Goal: Information Seeking & Learning: Learn about a topic

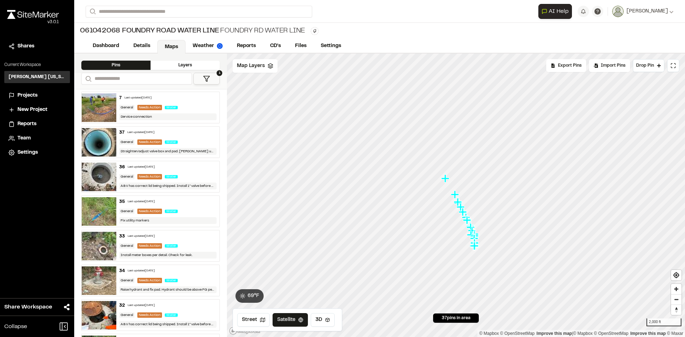
click at [27, 94] on span "Projects" at bounding box center [27, 96] width 20 height 8
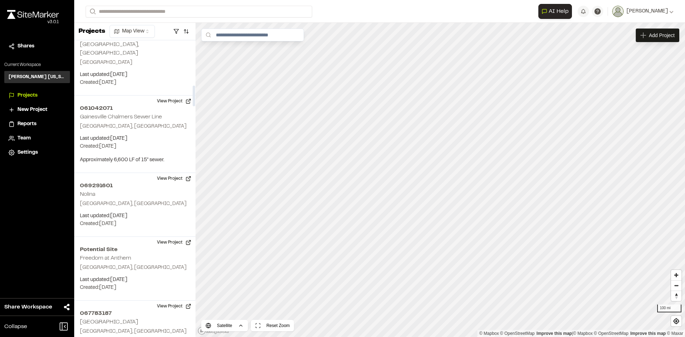
scroll to position [642, 0]
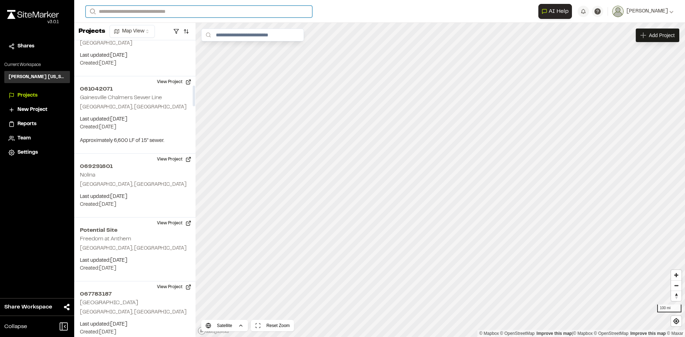
click at [122, 13] on input "Search" at bounding box center [199, 12] width 227 height 12
type input "********"
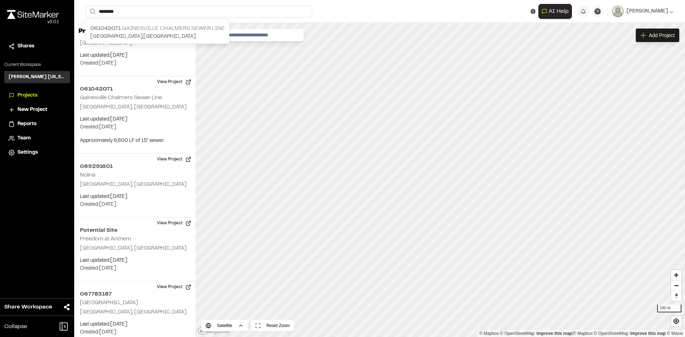
click at [131, 35] on p "[GEOGRAPHIC_DATA] , [GEOGRAPHIC_DATA]" at bounding box center [157, 37] width 134 height 8
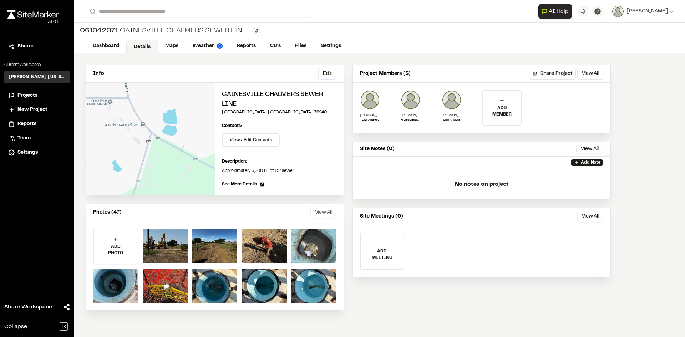
click at [315, 212] on button "View All" at bounding box center [323, 212] width 26 height 11
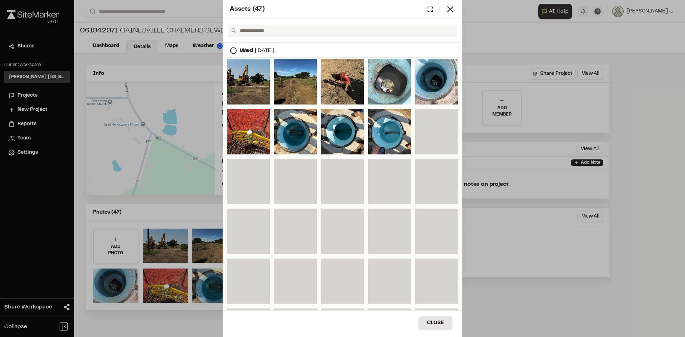
click at [234, 52] on icon at bounding box center [233, 50] width 7 height 7
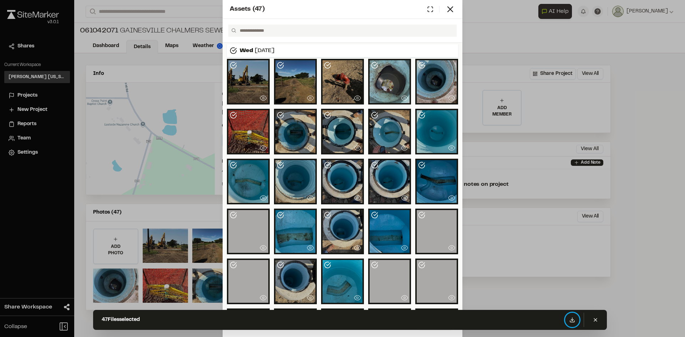
click at [574, 318] on icon at bounding box center [572, 320] width 6 height 6
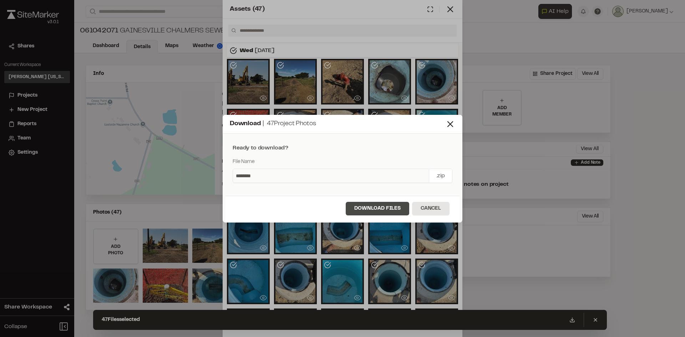
click at [368, 205] on button "Download Files" at bounding box center [378, 209] width 64 height 14
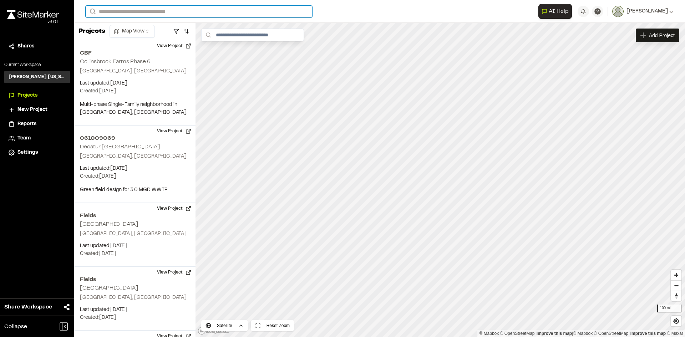
click at [140, 9] on input "Search" at bounding box center [199, 12] width 227 height 12
click at [143, 35] on p "061042071 [GEOGRAPHIC_DATA] Chalmers Sewer Line" at bounding box center [157, 38] width 134 height 9
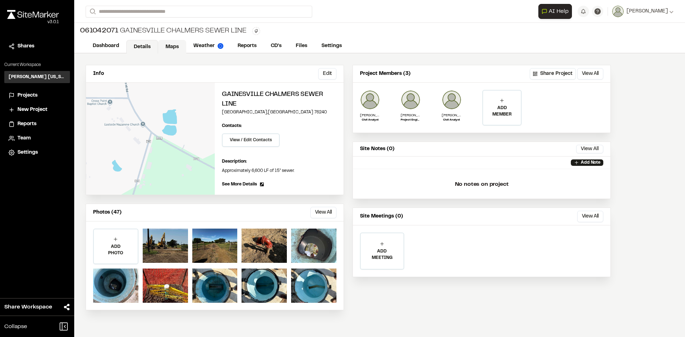
click at [172, 49] on link "Maps" at bounding box center [172, 47] width 28 height 14
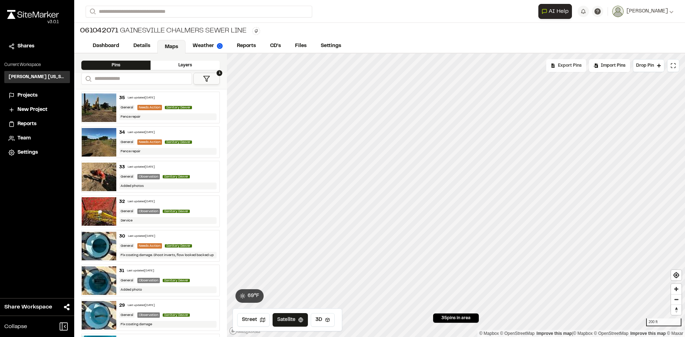
click at [578, 67] on span "Export Pins" at bounding box center [570, 65] width 24 height 6
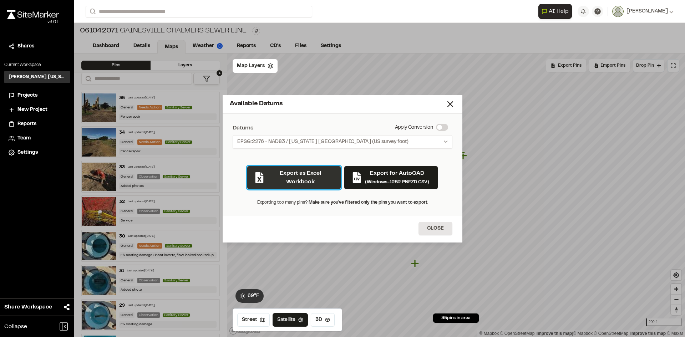
click at [294, 183] on button "Export as Excel Workbook" at bounding box center [294, 178] width 94 height 24
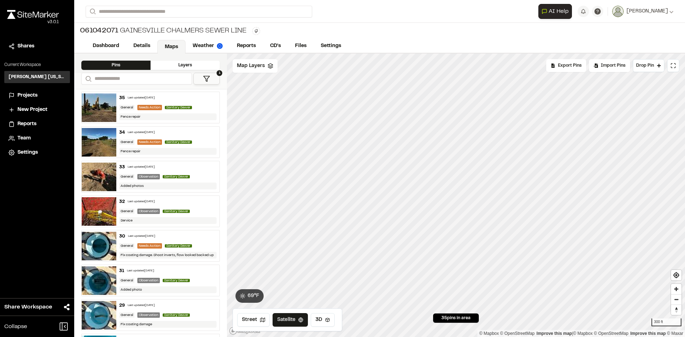
click at [376, 189] on div "**********" at bounding box center [379, 168] width 611 height 337
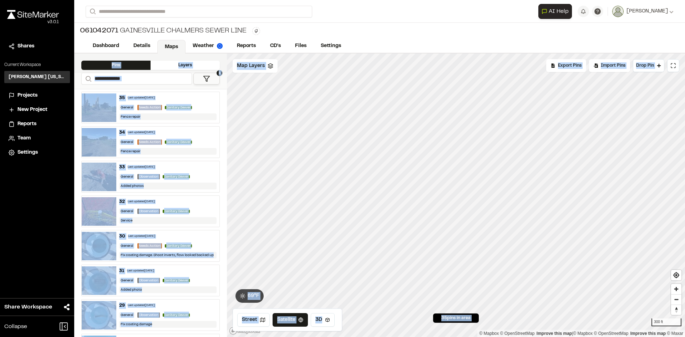
click at [215, 77] on button "1" at bounding box center [206, 79] width 26 height 12
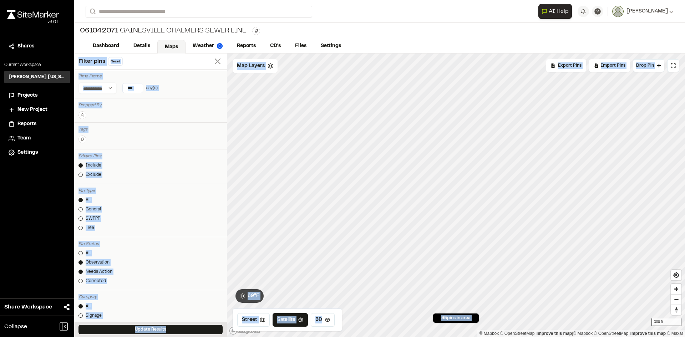
click at [213, 61] on icon at bounding box center [218, 61] width 10 height 10
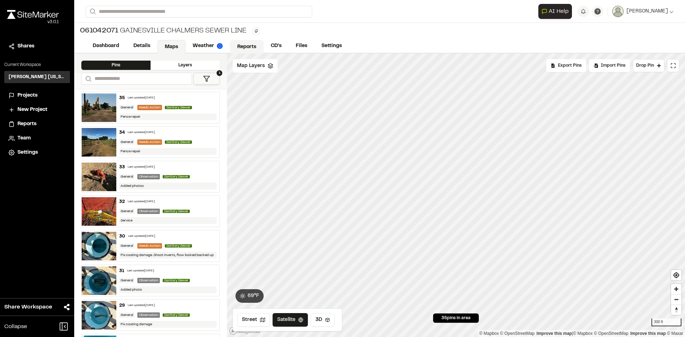
click at [252, 43] on link "Reports" at bounding box center [247, 47] width 34 height 14
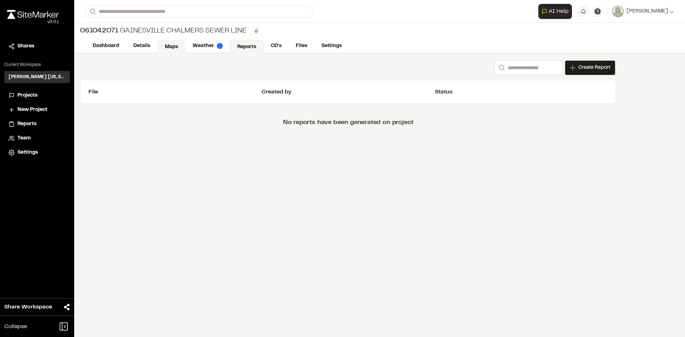
click at [173, 46] on link "Maps" at bounding box center [171, 47] width 28 height 14
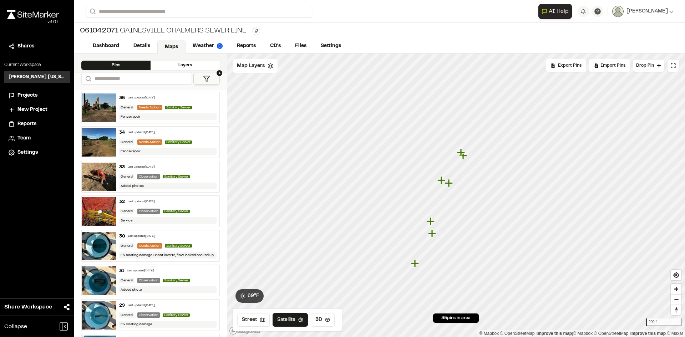
click at [209, 80] on icon at bounding box center [206, 78] width 7 height 7
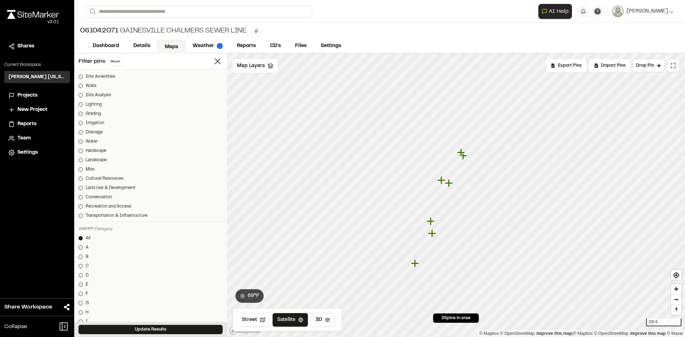
scroll to position [285, 0]
click at [213, 62] on icon at bounding box center [218, 61] width 10 height 10
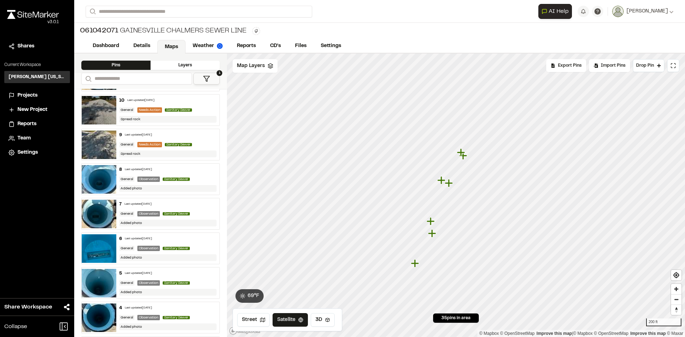
scroll to position [861, 0]
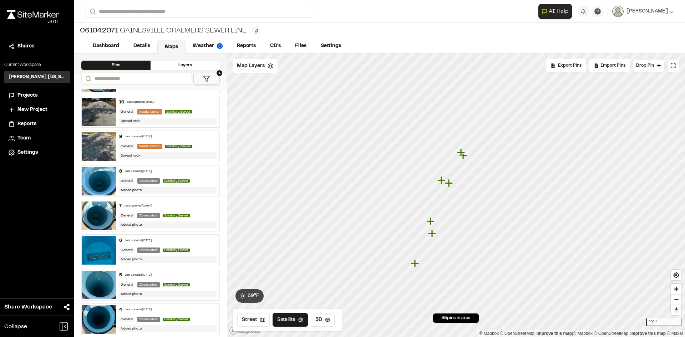
click at [147, 135] on div "Last updated [DATE]" at bounding box center [138, 137] width 27 height 4
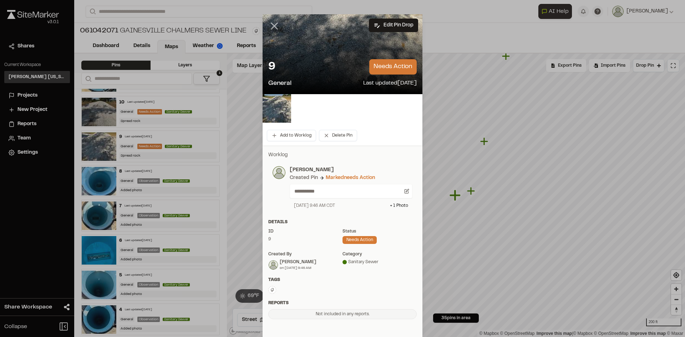
click at [273, 25] on line at bounding box center [274, 26] width 6 height 6
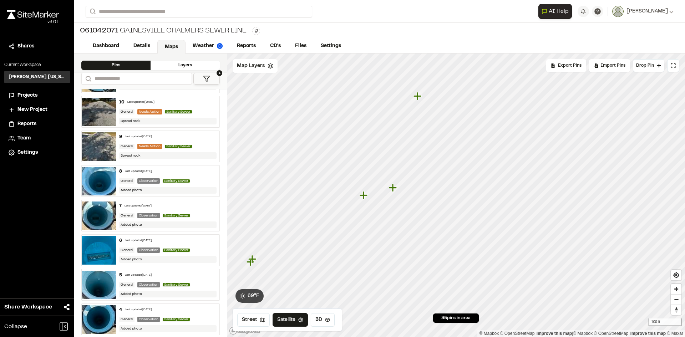
click at [365, 196] on icon "Map marker" at bounding box center [364, 195] width 8 height 8
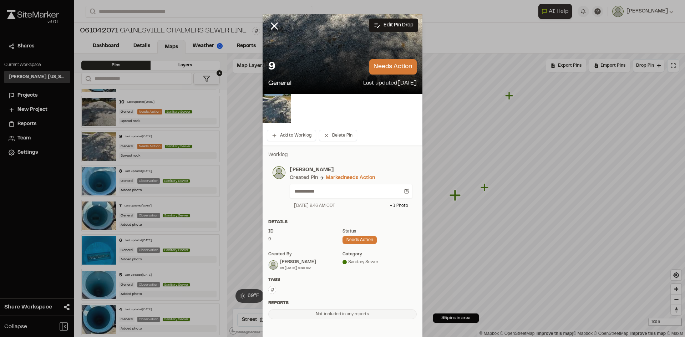
click at [272, 25] on icon at bounding box center [274, 26] width 12 height 12
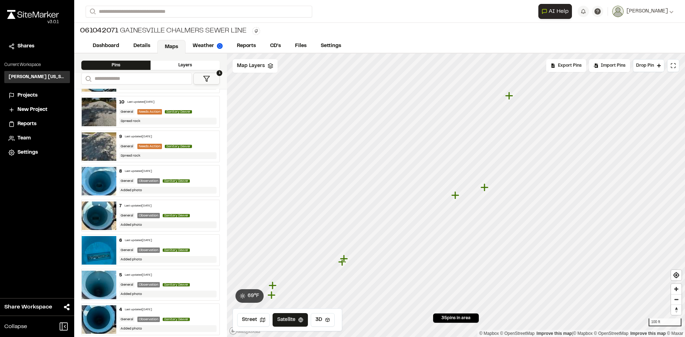
click at [484, 188] on icon "Map marker" at bounding box center [485, 187] width 8 height 8
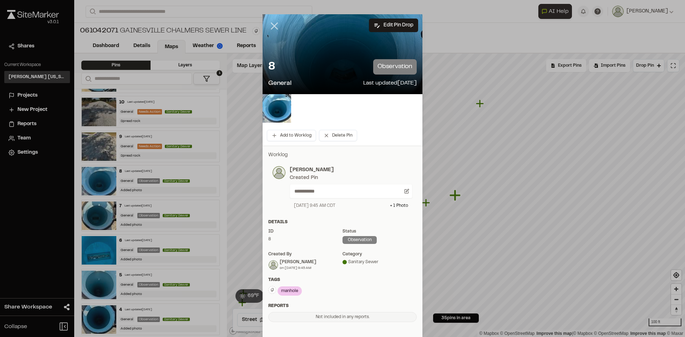
click at [270, 26] on icon at bounding box center [274, 26] width 12 height 12
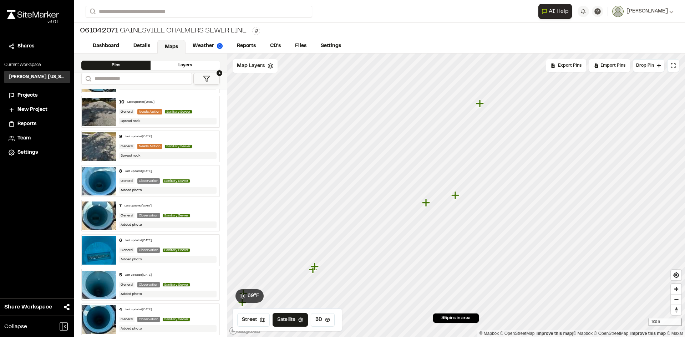
click at [316, 267] on icon "Map marker" at bounding box center [315, 267] width 8 height 8
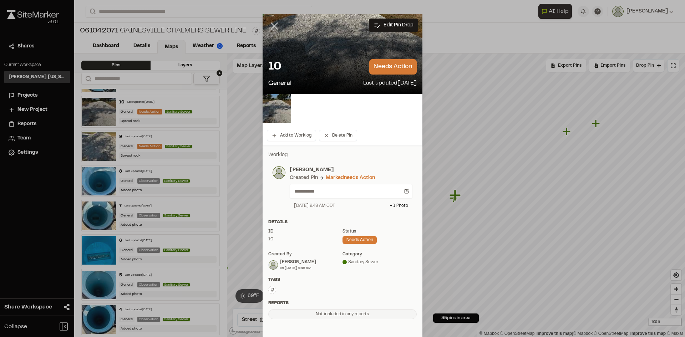
click at [271, 25] on line at bounding box center [274, 26] width 6 height 6
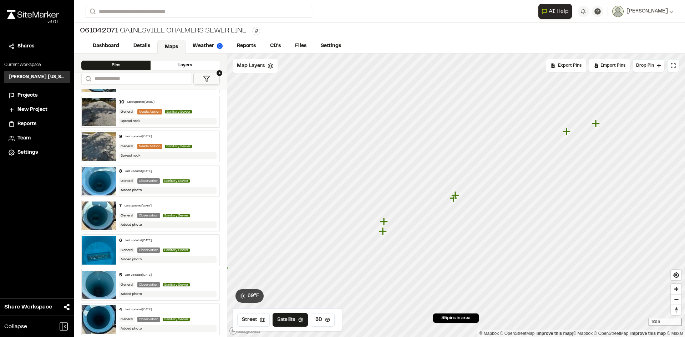
scroll to position [897, 0]
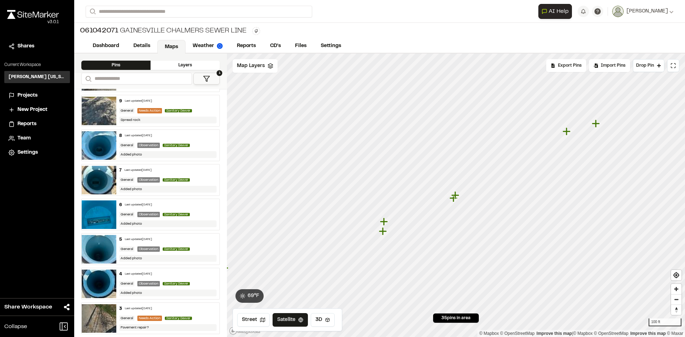
click at [212, 80] on button "1" at bounding box center [206, 79] width 26 height 12
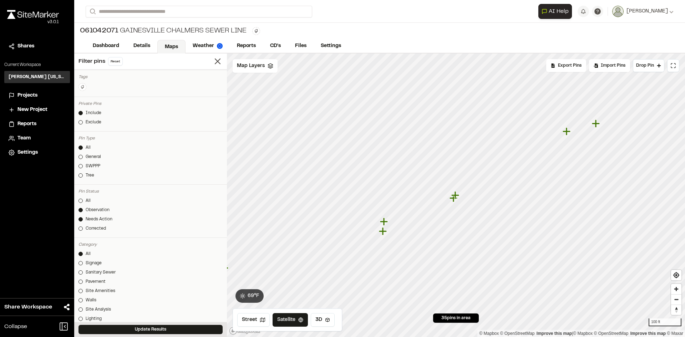
scroll to position [0, 0]
click at [82, 262] on div at bounding box center [80, 262] width 4 height 4
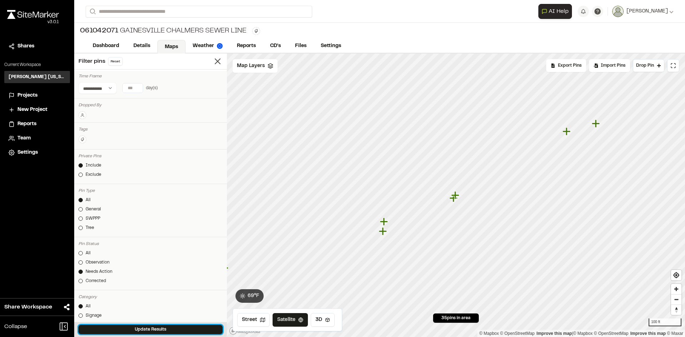
click at [148, 329] on button "Update Results" at bounding box center [150, 329] width 144 height 9
click at [213, 61] on icon at bounding box center [218, 61] width 10 height 10
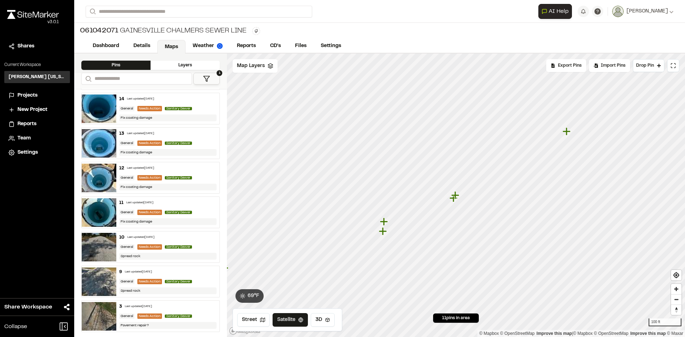
click at [159, 213] on div "Needs Action" at bounding box center [149, 212] width 25 height 5
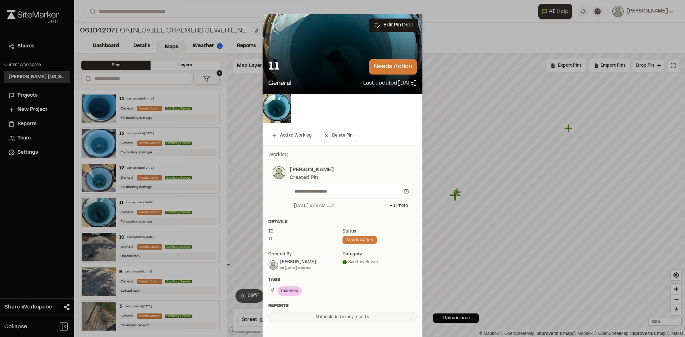
click at [272, 27] on icon at bounding box center [274, 26] width 12 height 12
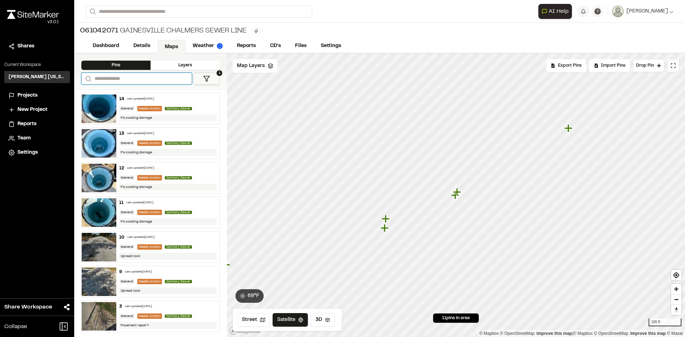
click at [125, 78] on input "Search" at bounding box center [136, 79] width 111 height 12
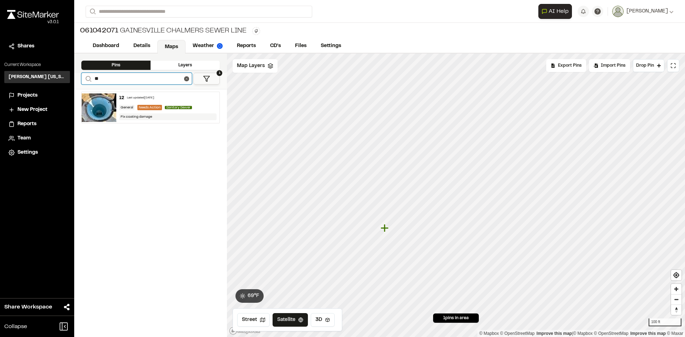
scroll to position [0, 0]
click at [123, 80] on input "**" at bounding box center [136, 79] width 111 height 12
click at [131, 80] on input "**" at bounding box center [136, 79] width 111 height 12
click at [106, 77] on input "**" at bounding box center [136, 79] width 111 height 12
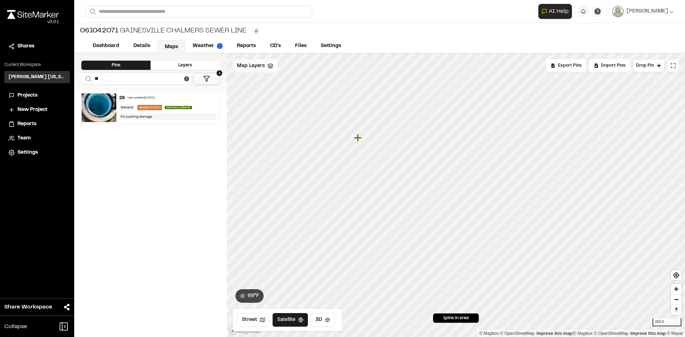
click at [249, 68] on span "Map Layers" at bounding box center [251, 66] width 28 height 8
click at [311, 95] on icon at bounding box center [312, 95] width 6 height 5
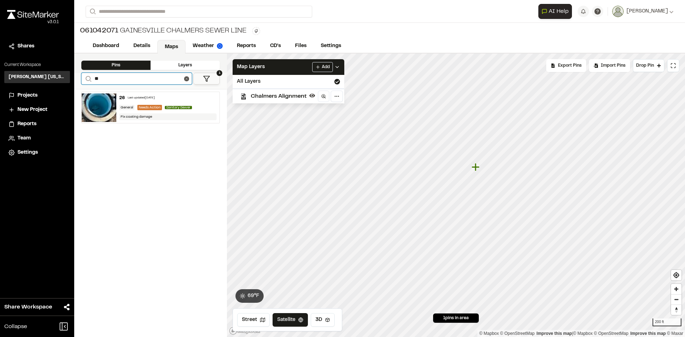
click at [134, 81] on input "**" at bounding box center [136, 79] width 111 height 12
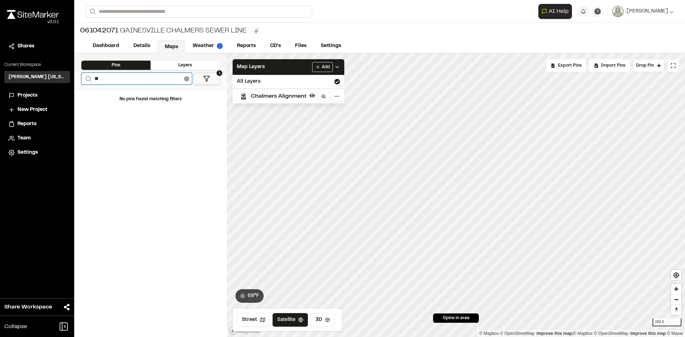
type input "**"
click at [188, 78] on icon at bounding box center [186, 78] width 5 height 5
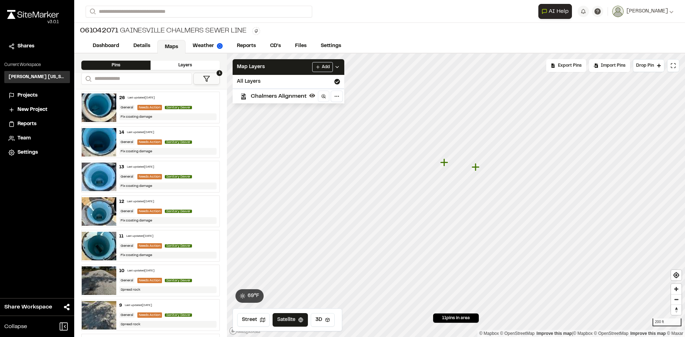
scroll to position [137, 0]
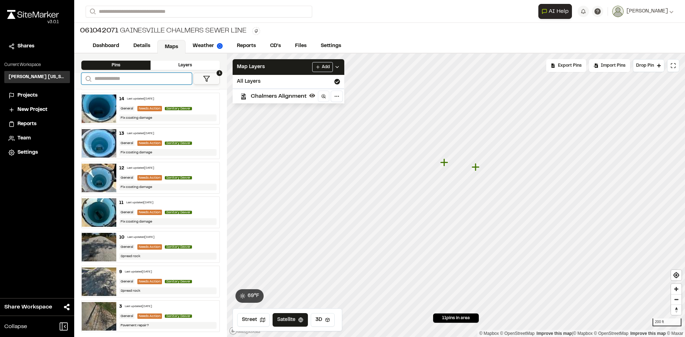
click at [113, 81] on input "Search" at bounding box center [136, 79] width 111 height 12
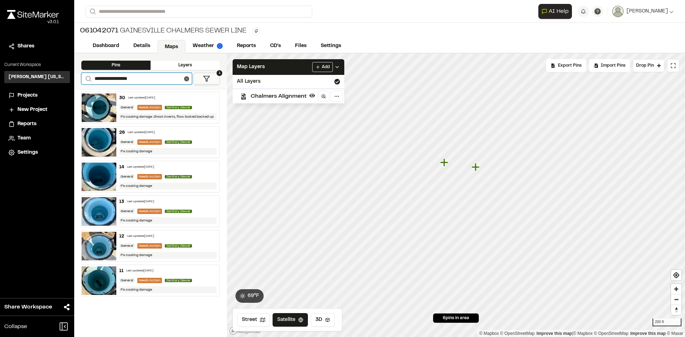
scroll to position [0, 0]
click at [167, 73] on input "**********" at bounding box center [136, 79] width 111 height 12
drag, startPoint x: 144, startPoint y: 80, endPoint x: 80, endPoint y: 82, distance: 64.6
click at [80, 82] on div "**********" at bounding box center [150, 81] width 153 height 16
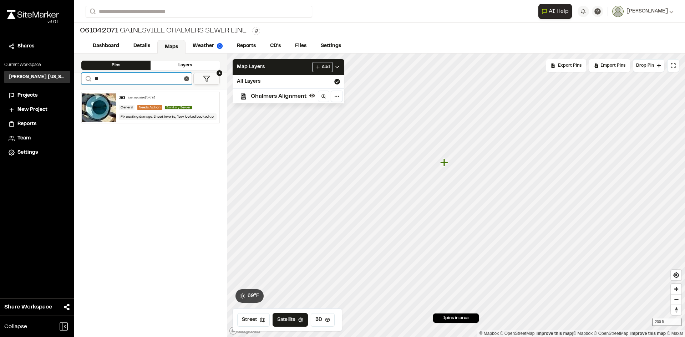
type input "**"
click at [182, 80] on input "**" at bounding box center [136, 79] width 111 height 12
click at [185, 78] on icon at bounding box center [186, 78] width 5 height 5
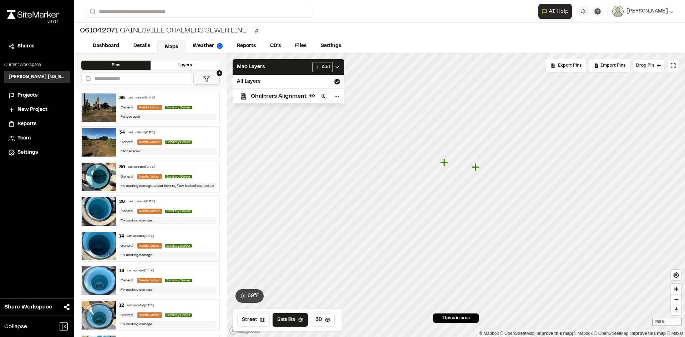
click at [210, 77] on button "1" at bounding box center [206, 79] width 26 height 12
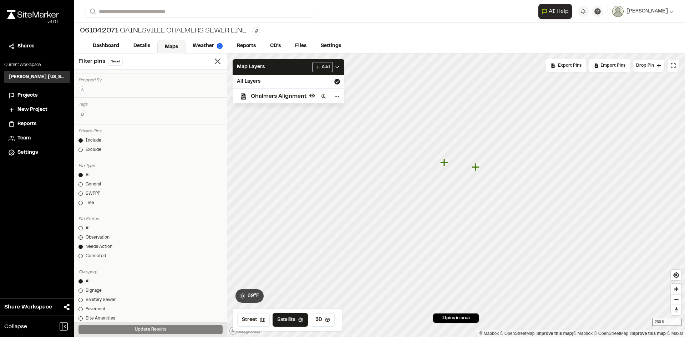
scroll to position [36, 0]
click at [83, 219] on link "All" at bounding box center [150, 217] width 144 height 6
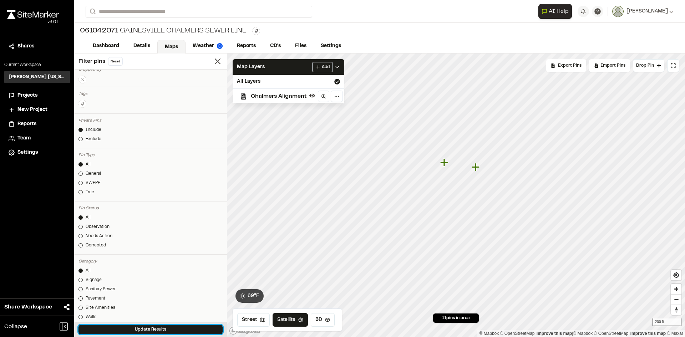
click at [142, 332] on button "Update Results" at bounding box center [150, 329] width 144 height 9
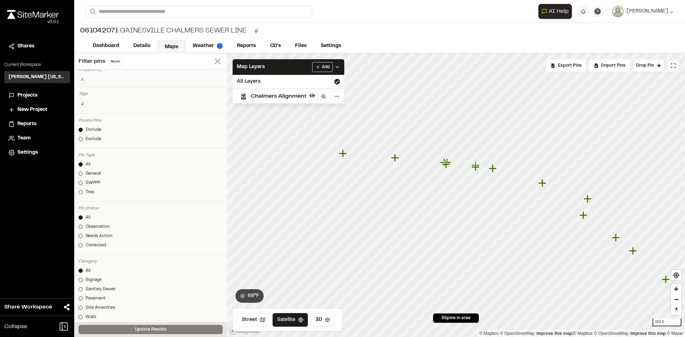
click at [213, 64] on icon at bounding box center [218, 61] width 10 height 10
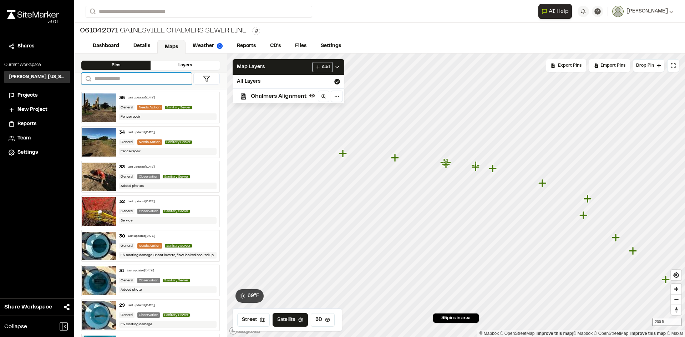
click at [115, 80] on input "Search" at bounding box center [136, 79] width 111 height 12
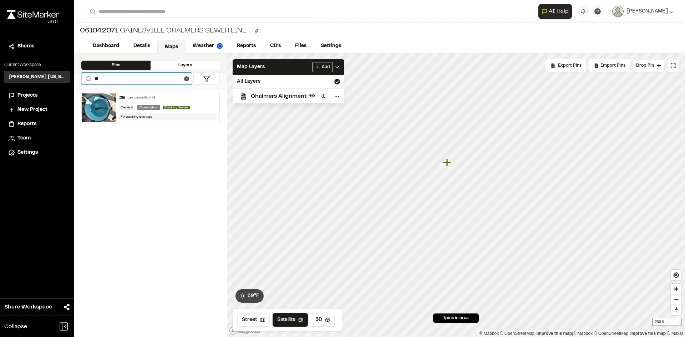
type input "**"
click at [141, 98] on div "Last updated [DATE]" at bounding box center [141, 98] width 27 height 4
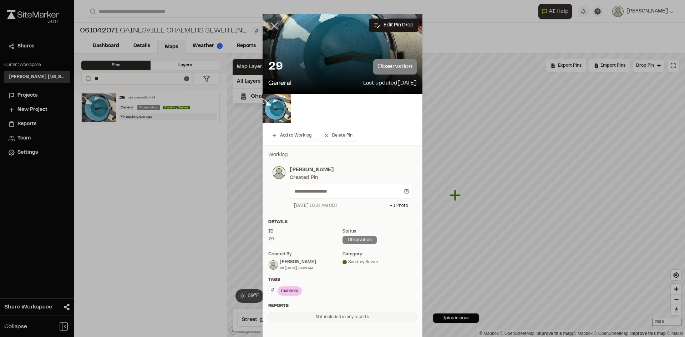
click at [272, 24] on icon at bounding box center [274, 26] width 12 height 12
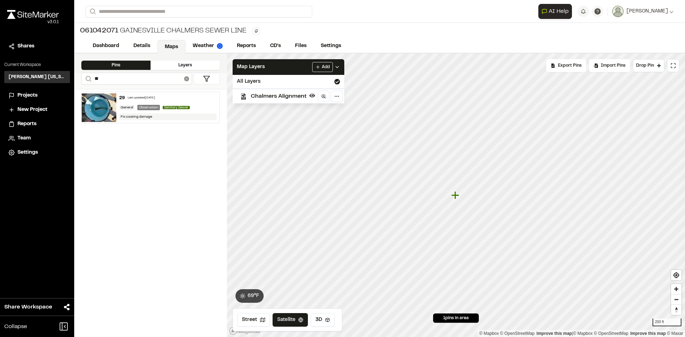
click at [186, 78] on icon at bounding box center [186, 78] width 5 height 5
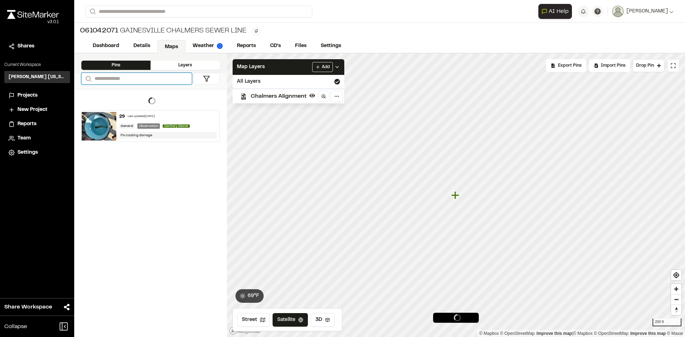
click at [150, 80] on input "Search" at bounding box center [136, 79] width 111 height 12
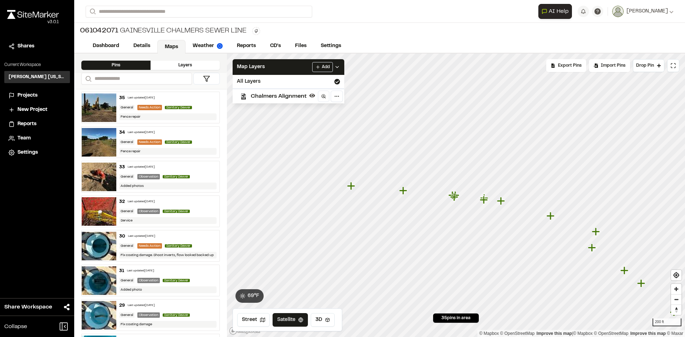
click at [177, 238] on div "30 Last updated [DATE]" at bounding box center [168, 236] width 98 height 6
click at [98, 278] on img at bounding box center [99, 280] width 35 height 29
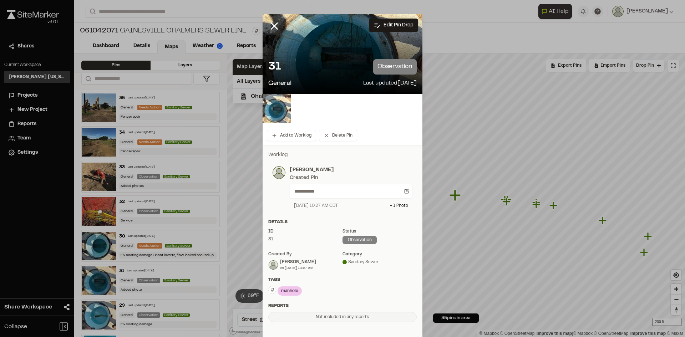
click at [278, 102] on img at bounding box center [277, 108] width 29 height 29
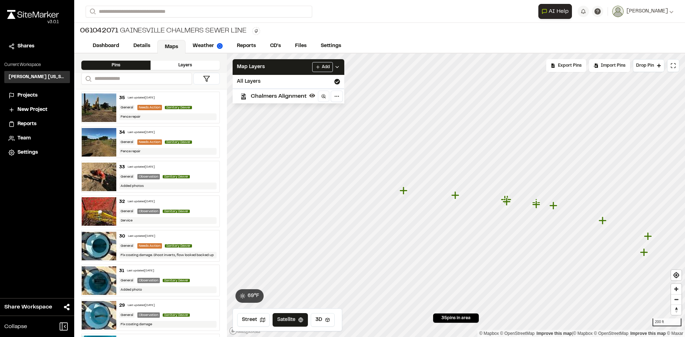
click at [97, 242] on img at bounding box center [99, 246] width 35 height 29
click at [96, 311] on img at bounding box center [99, 315] width 35 height 29
click at [102, 309] on img at bounding box center [99, 315] width 35 height 29
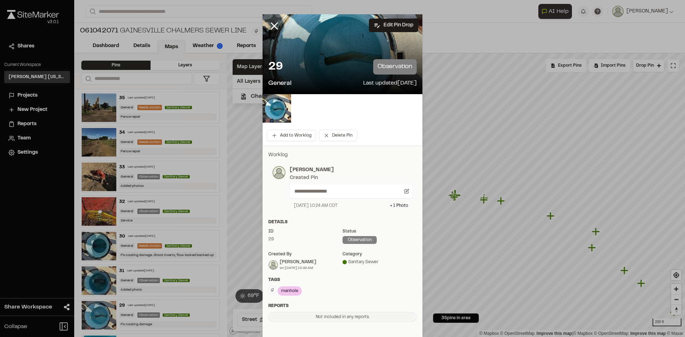
click at [314, 62] on div "29 observation" at bounding box center [342, 66] width 148 height 15
click at [280, 105] on img at bounding box center [277, 108] width 29 height 29
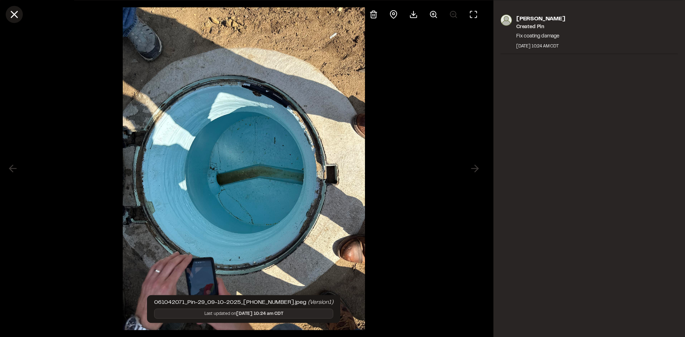
click at [20, 13] on button at bounding box center [14, 14] width 17 height 17
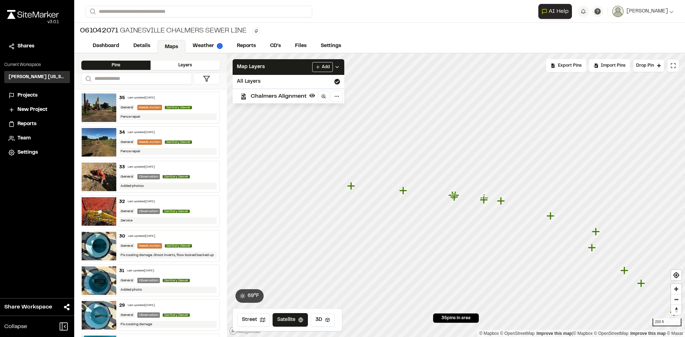
click at [405, 193] on icon "Map marker" at bounding box center [403, 190] width 9 height 9
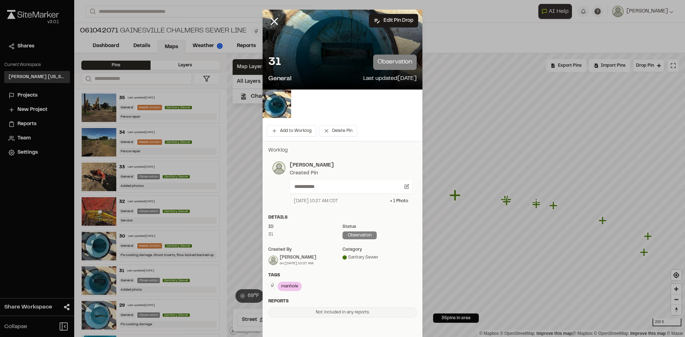
scroll to position [0, 0]
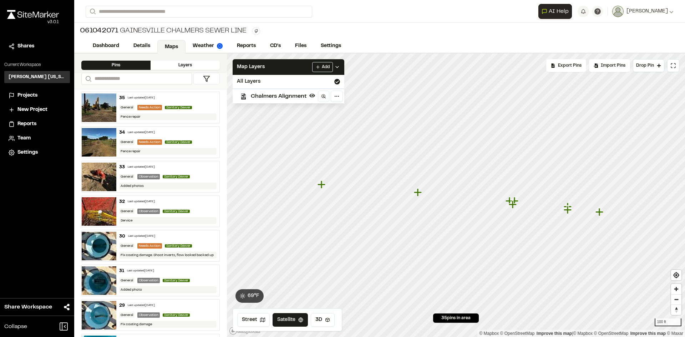
click at [129, 253] on div "Fix coating damage. Shoot inverts, flow looked backed up" at bounding box center [168, 255] width 98 height 7
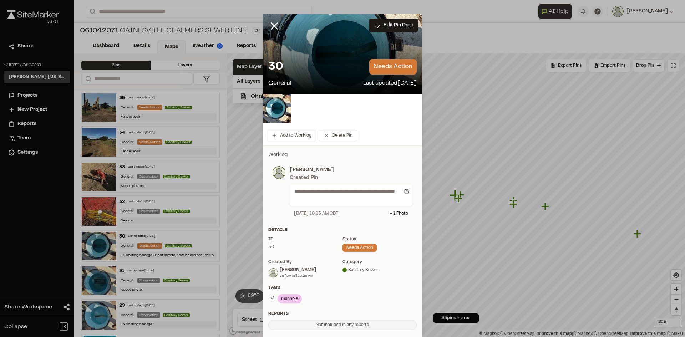
click at [332, 76] on div "30 needs action General Last updated [DATE]" at bounding box center [343, 74] width 160 height 41
click at [346, 49] on div at bounding box center [343, 54] width 160 height 80
click at [280, 103] on img at bounding box center [277, 108] width 29 height 29
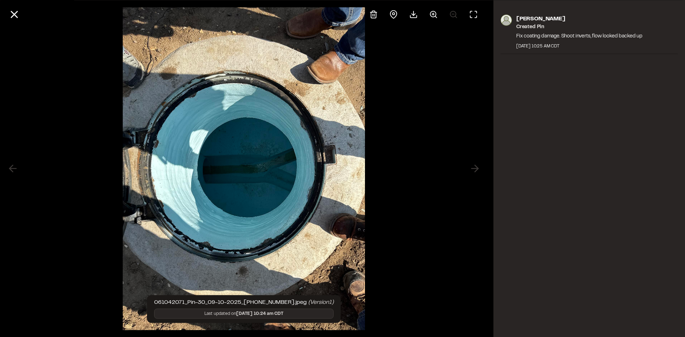
click at [472, 170] on div at bounding box center [244, 168] width 488 height 337
click at [17, 10] on icon at bounding box center [14, 14] width 12 height 12
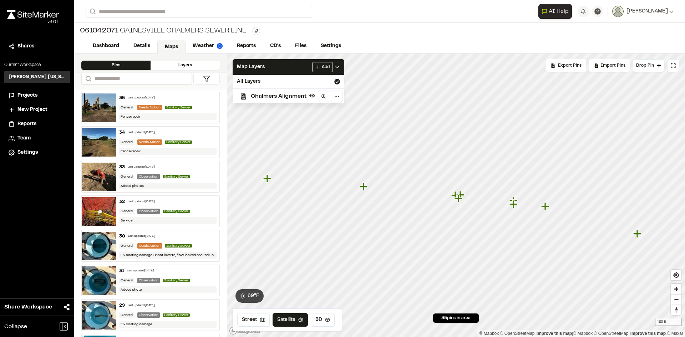
click at [96, 308] on img at bounding box center [99, 315] width 35 height 29
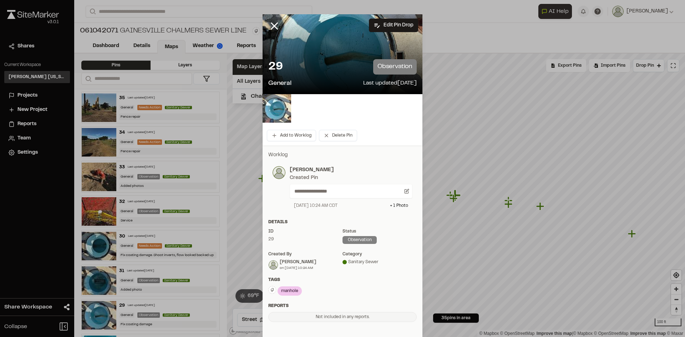
click at [279, 112] on img at bounding box center [277, 108] width 29 height 29
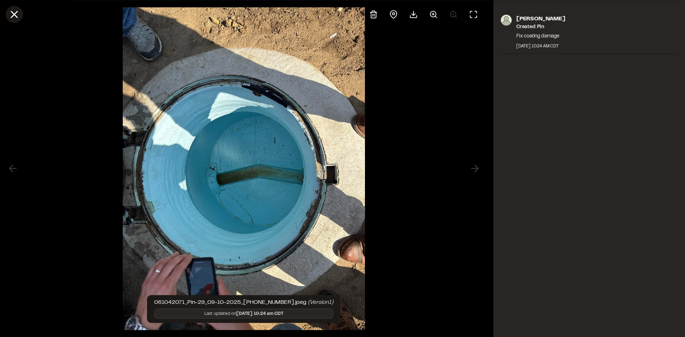
click at [16, 16] on line at bounding box center [14, 14] width 6 height 6
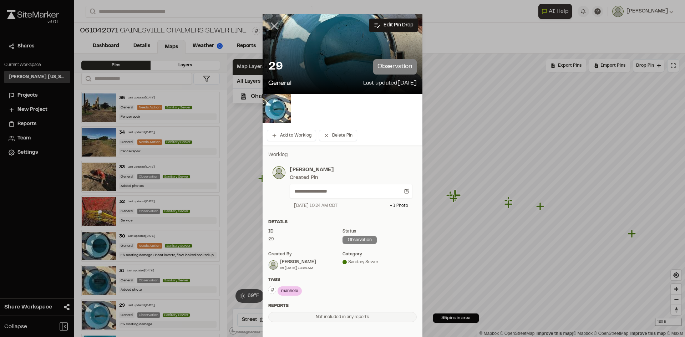
click at [272, 27] on line at bounding box center [274, 26] width 6 height 6
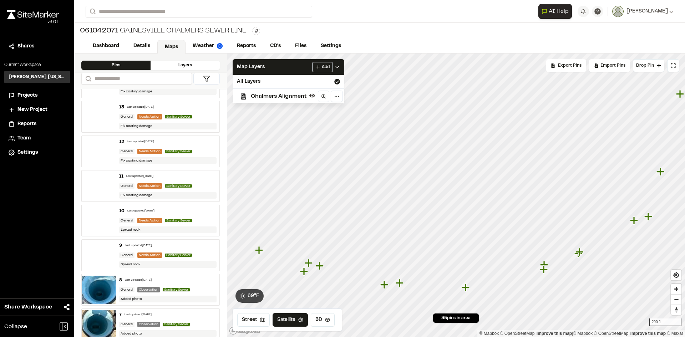
scroll to position [968, 0]
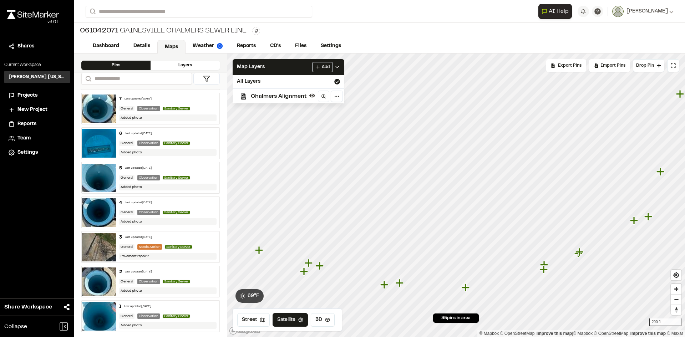
click at [103, 248] on img at bounding box center [99, 247] width 35 height 29
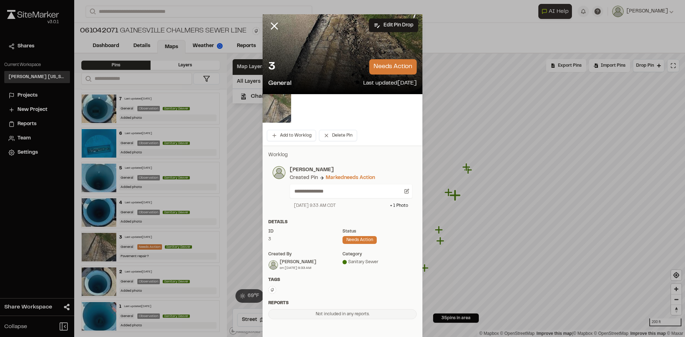
click at [280, 106] on img at bounding box center [277, 108] width 29 height 29
